Goal: Navigation & Orientation: Find specific page/section

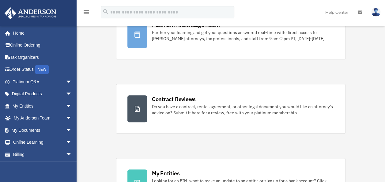
scroll to position [61, 0]
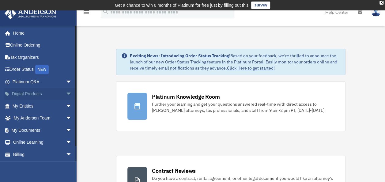
click at [29, 90] on link "Digital Products arrow_drop_down" at bounding box center [42, 94] width 77 height 12
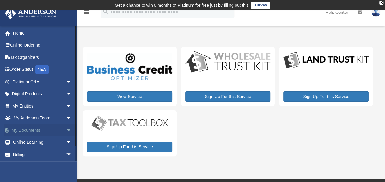
click at [27, 131] on link "My Documents arrow_drop_down" at bounding box center [42, 130] width 77 height 12
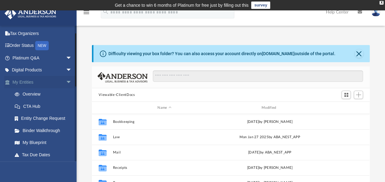
scroll to position [31, 0]
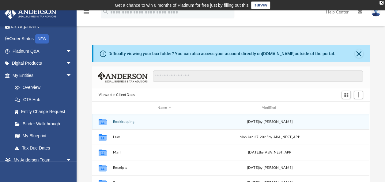
click at [131, 119] on div "Collaborated Folder Bookkeeping [DATE] by [PERSON_NAME]" at bounding box center [231, 121] width 278 height 15
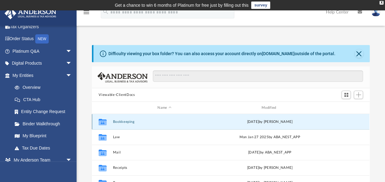
click at [124, 120] on button "Bookkeeping" at bounding box center [164, 122] width 103 height 4
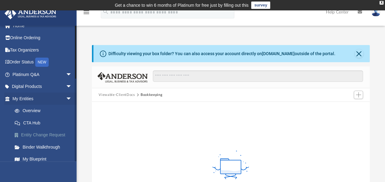
scroll to position [0, 0]
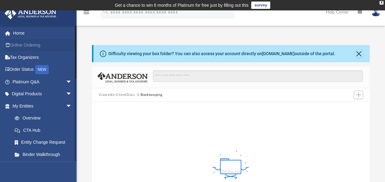
click at [28, 47] on link "Online Ordering" at bounding box center [42, 45] width 77 height 12
